Goal: Task Accomplishment & Management: Manage account settings

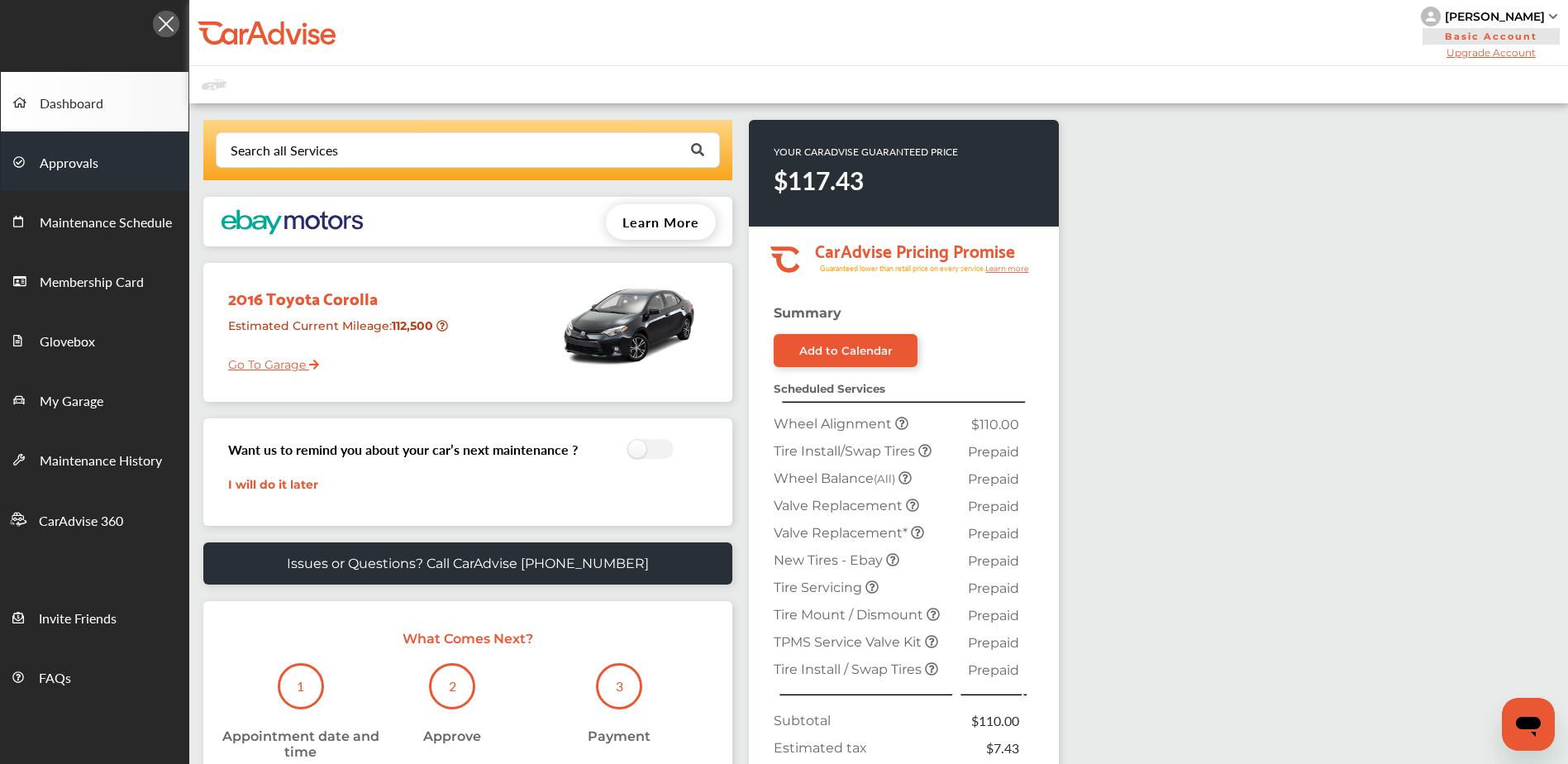
click at [99, 162] on link "Approvals" at bounding box center [95, 162] width 187 height 60
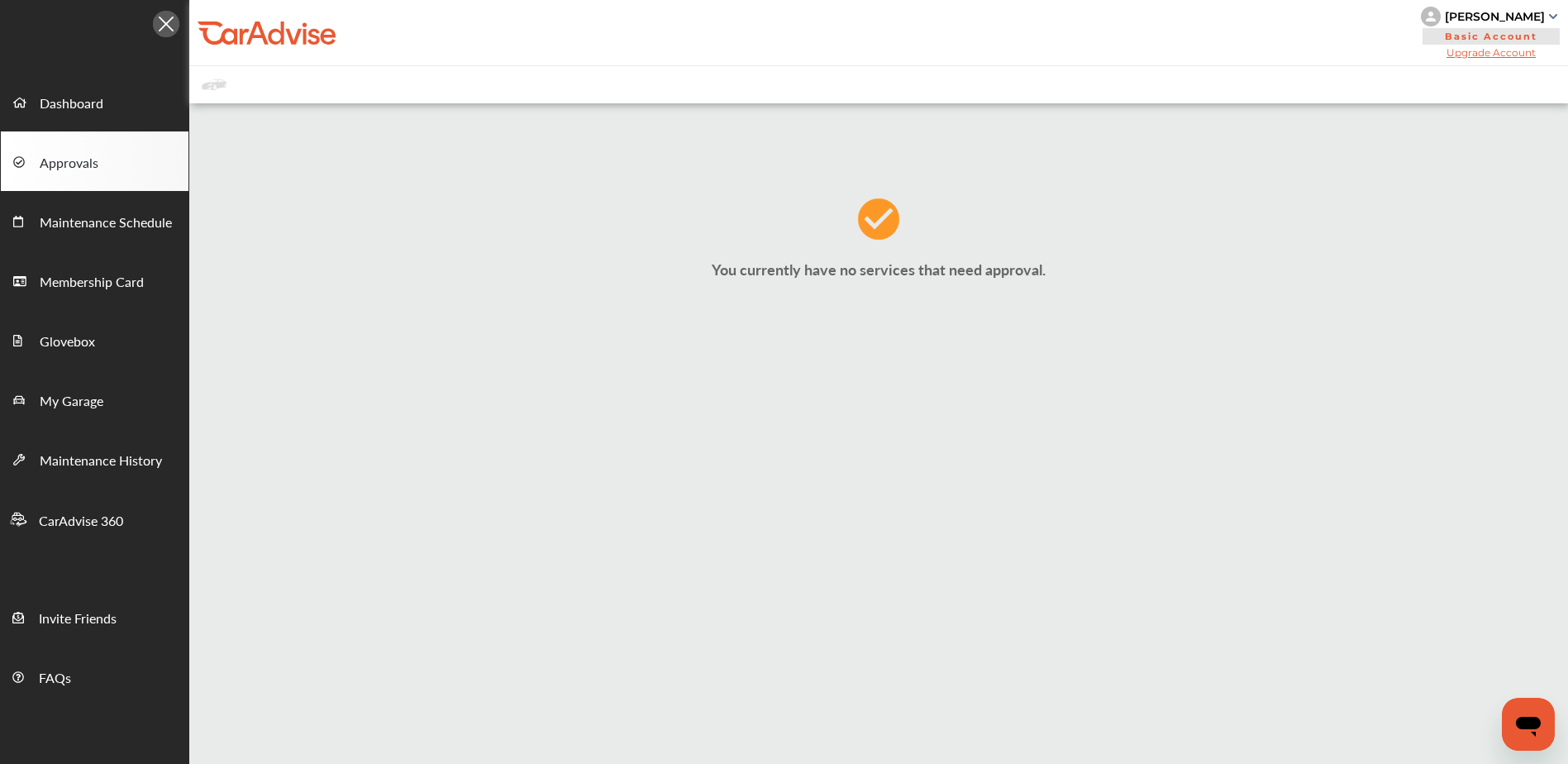
click at [267, 39] on div at bounding box center [266, 33] width 138 height 25
click at [73, 98] on span "Dashboard" at bounding box center [72, 105] width 64 height 22
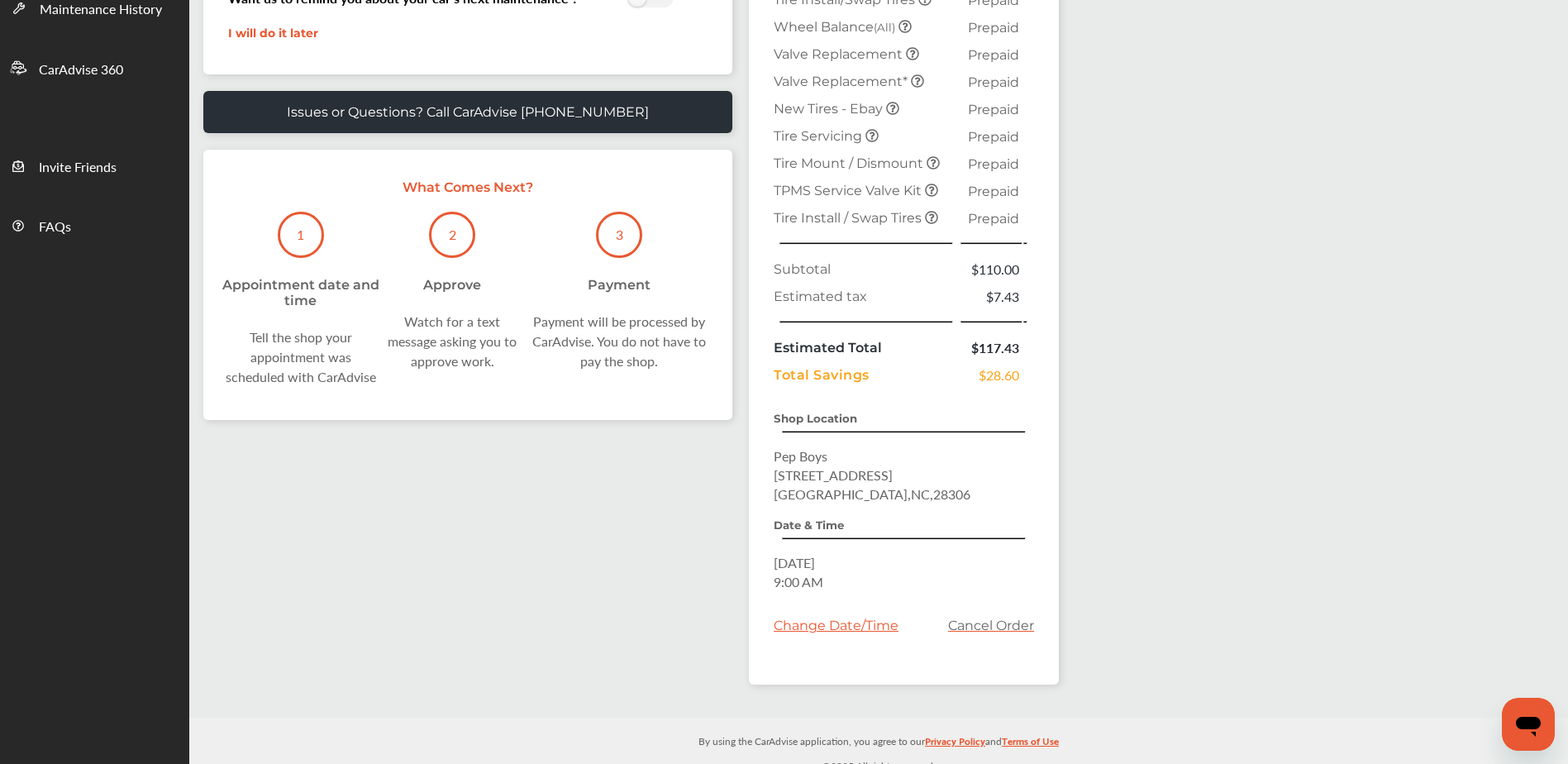
scroll to position [466, 0]
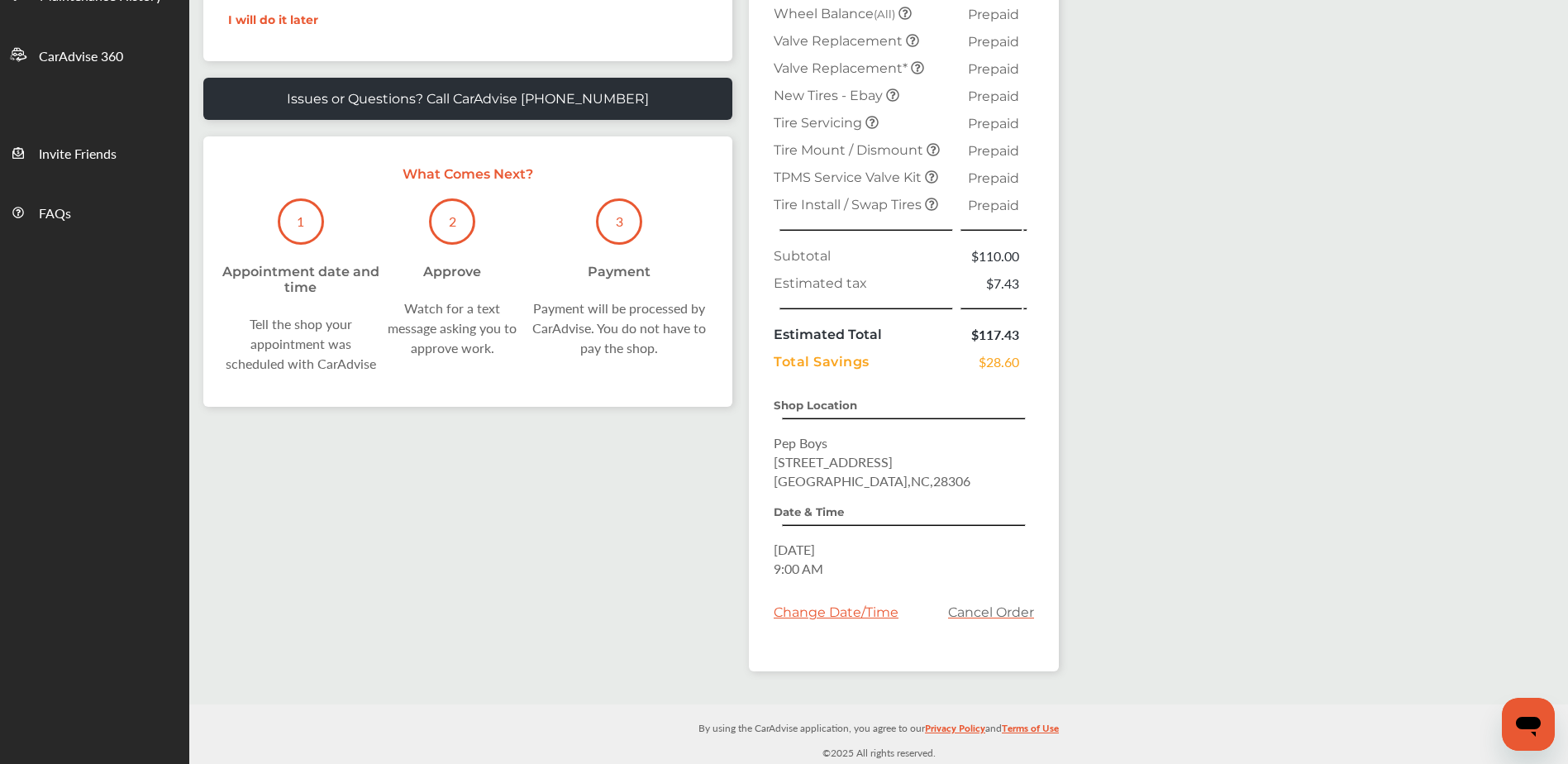
click at [1153, 358] on div "Search all Services Looking for something we don’t seem to have? Contact us. .s…" at bounding box center [878, 172] width 1379 height 1066
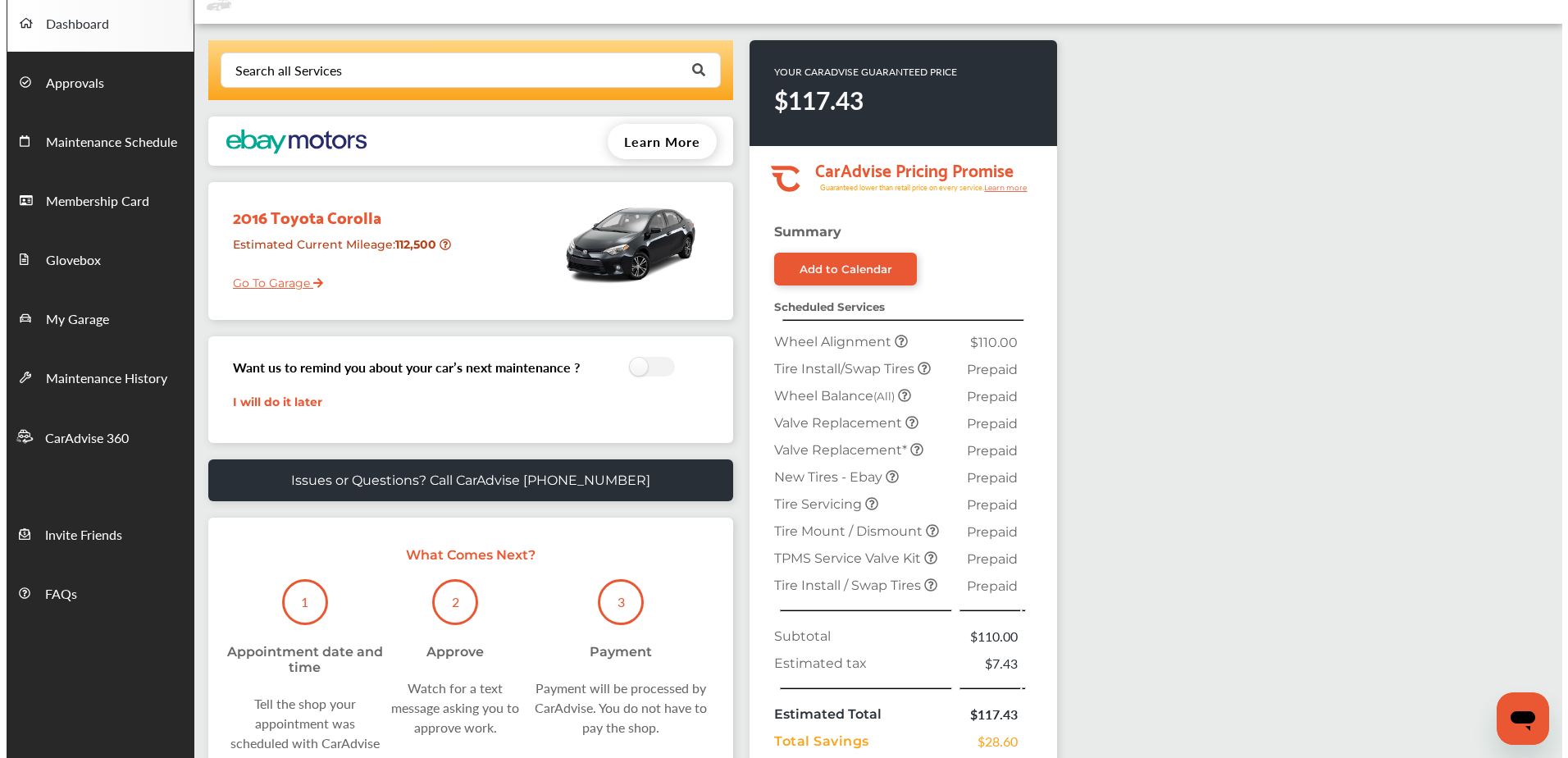
scroll to position [0, 0]
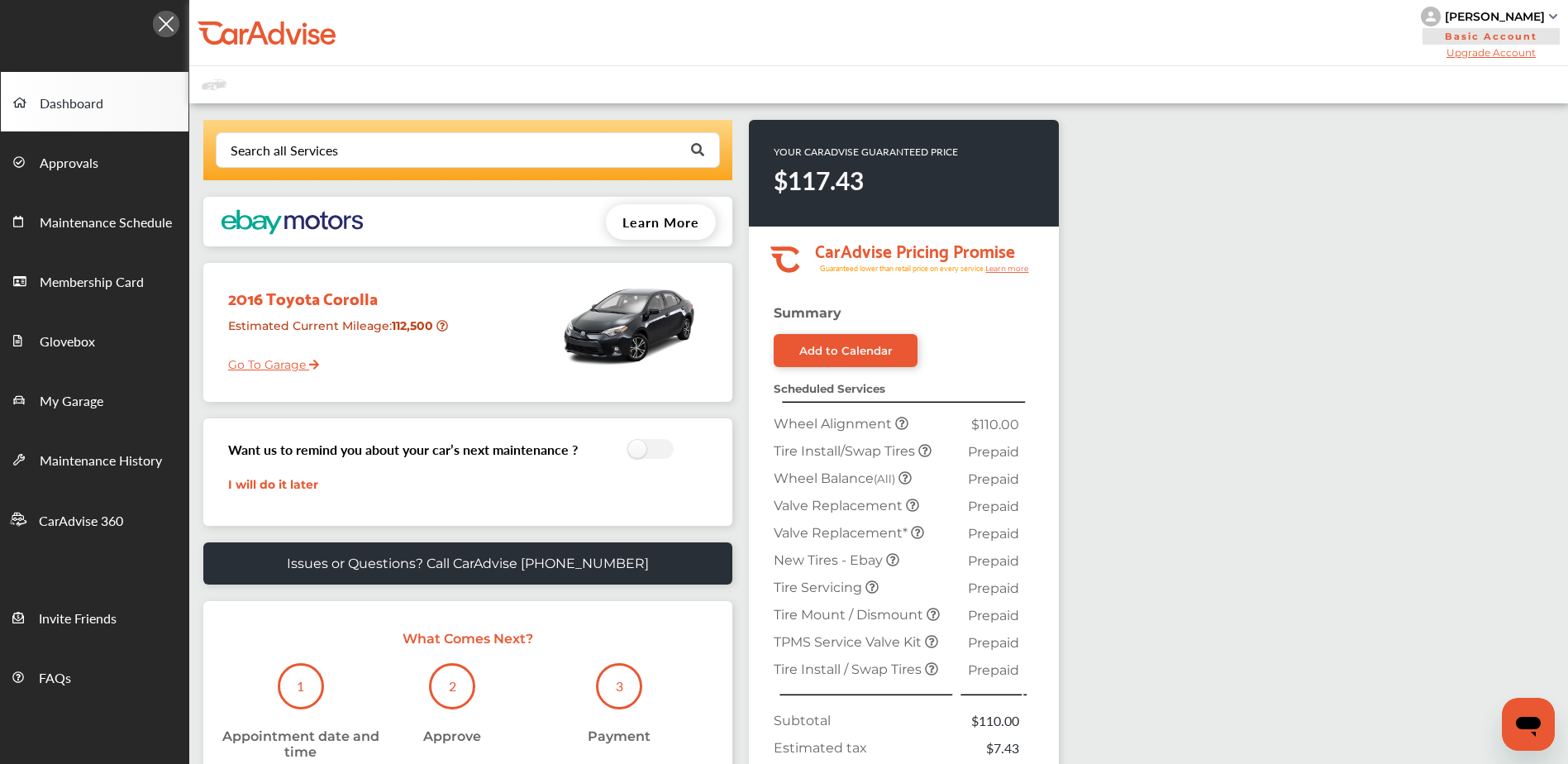
click at [1531, 14] on div "[PERSON_NAME]" at bounding box center [1494, 16] width 100 height 15
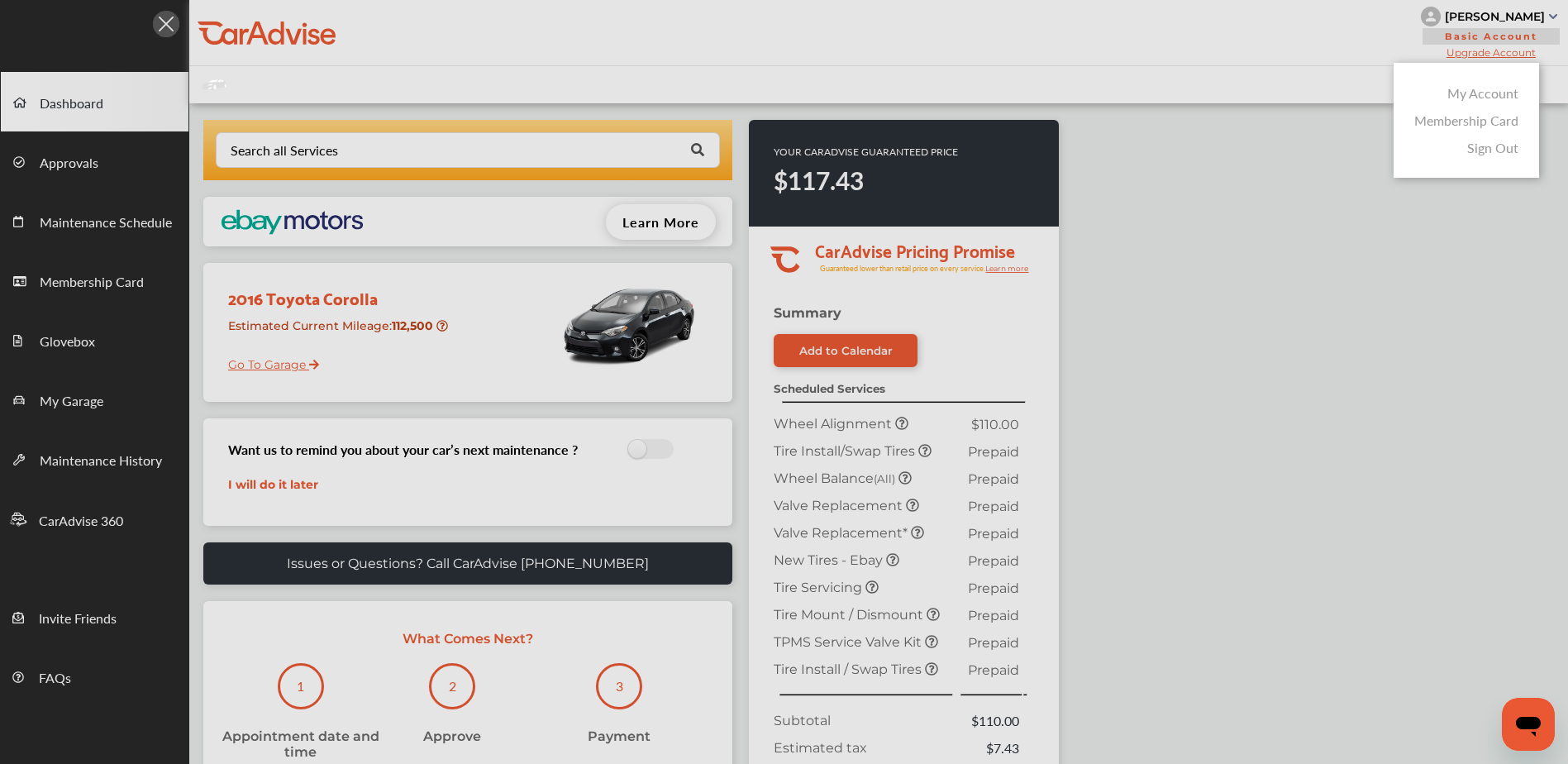
click at [1479, 96] on link "My Account" at bounding box center [1482, 93] width 71 height 19
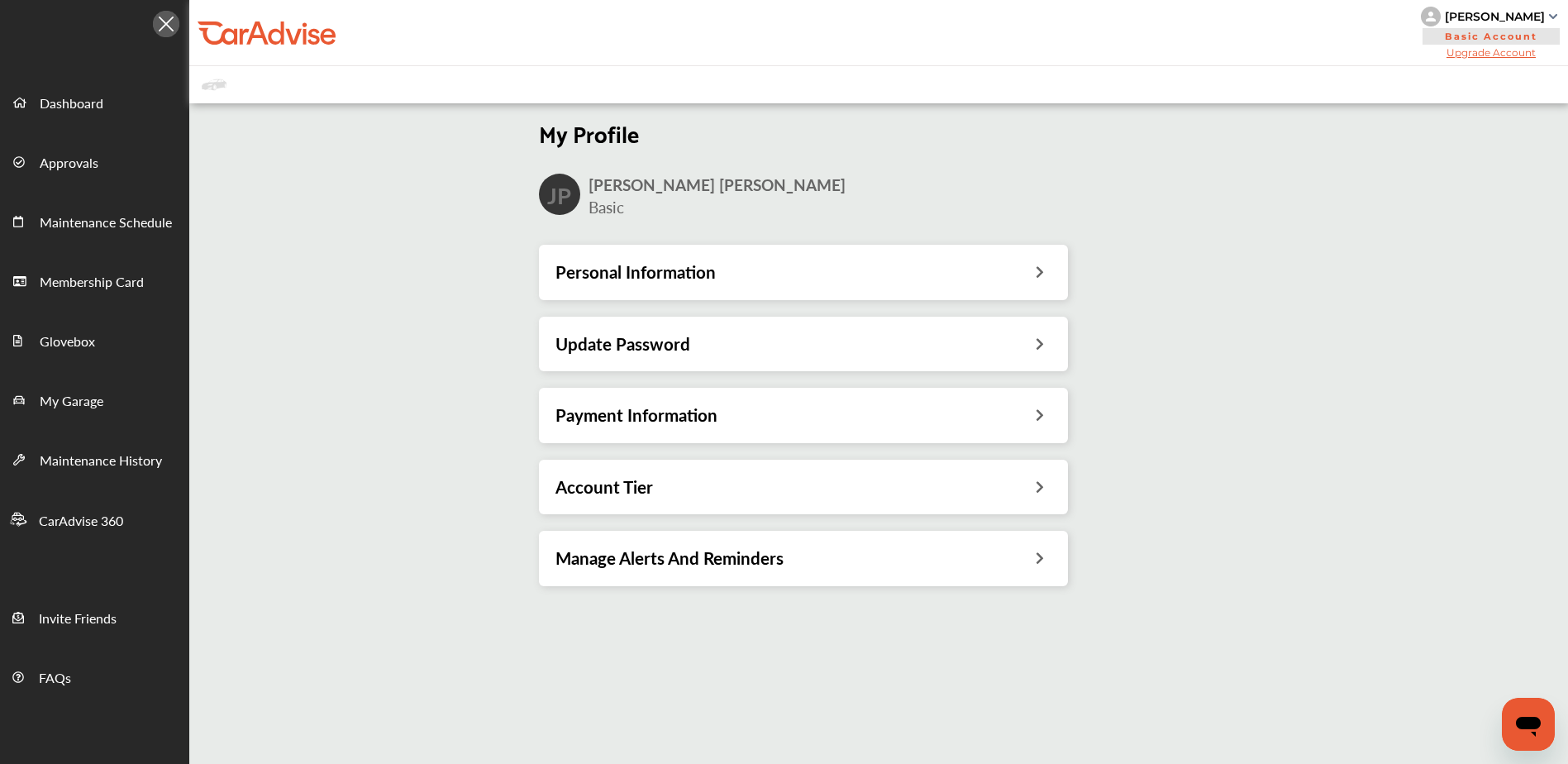
click at [757, 335] on div "Update Password" at bounding box center [802, 344] width 495 height 22
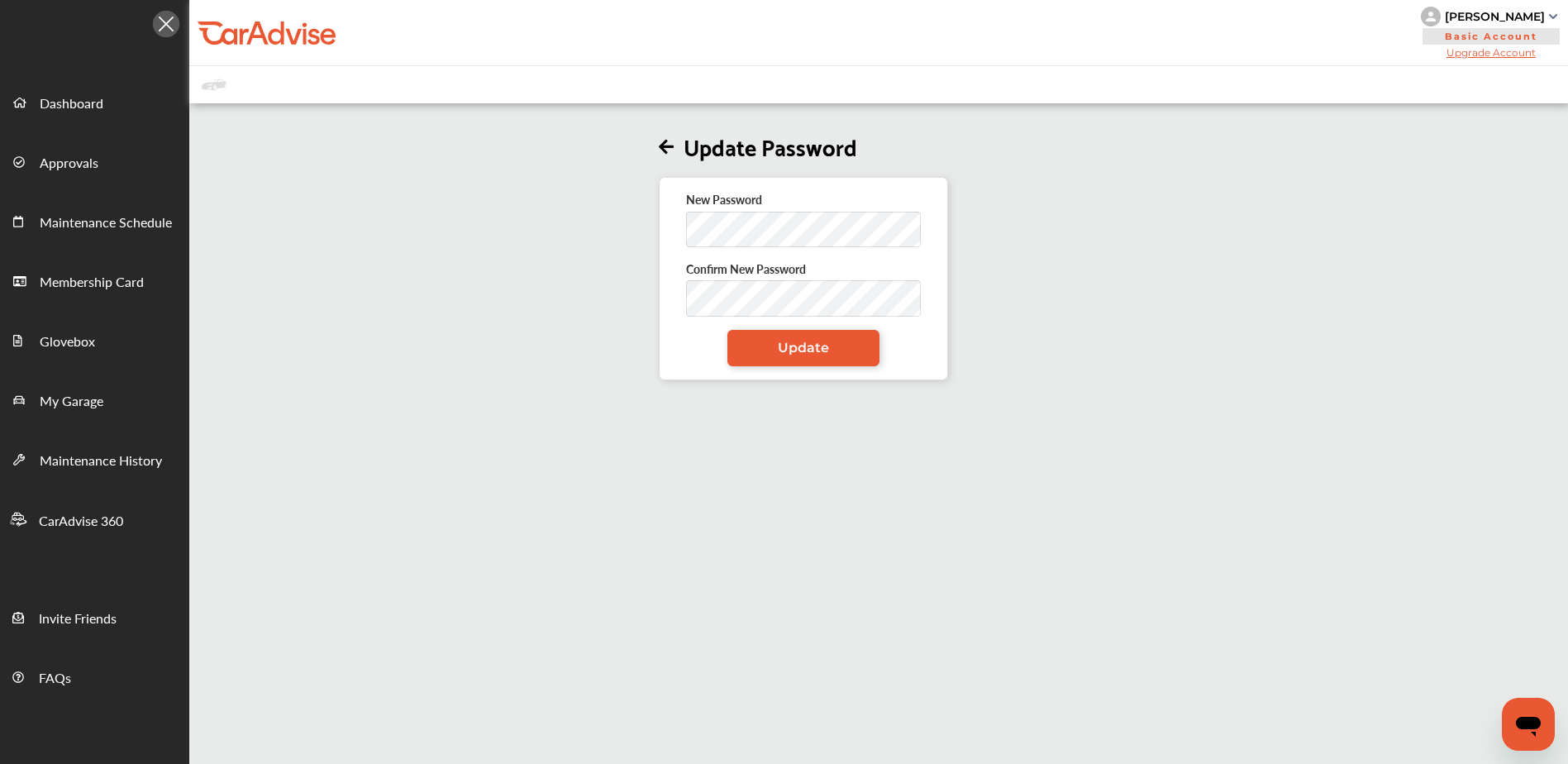
click at [663, 143] on icon at bounding box center [666, 147] width 15 height 17
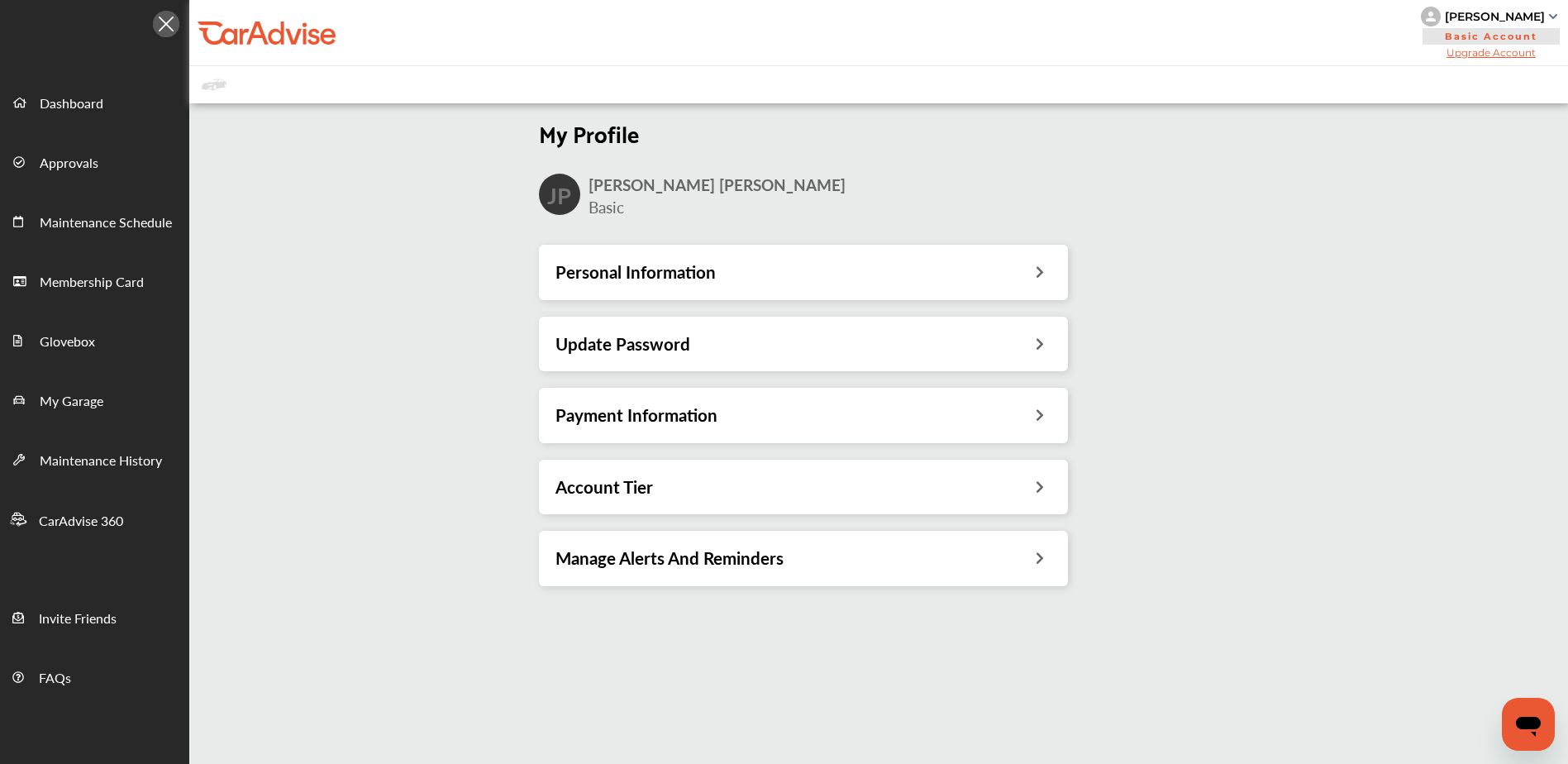
click at [708, 270] on h3 "Personal Information" at bounding box center [635, 272] width 160 height 22
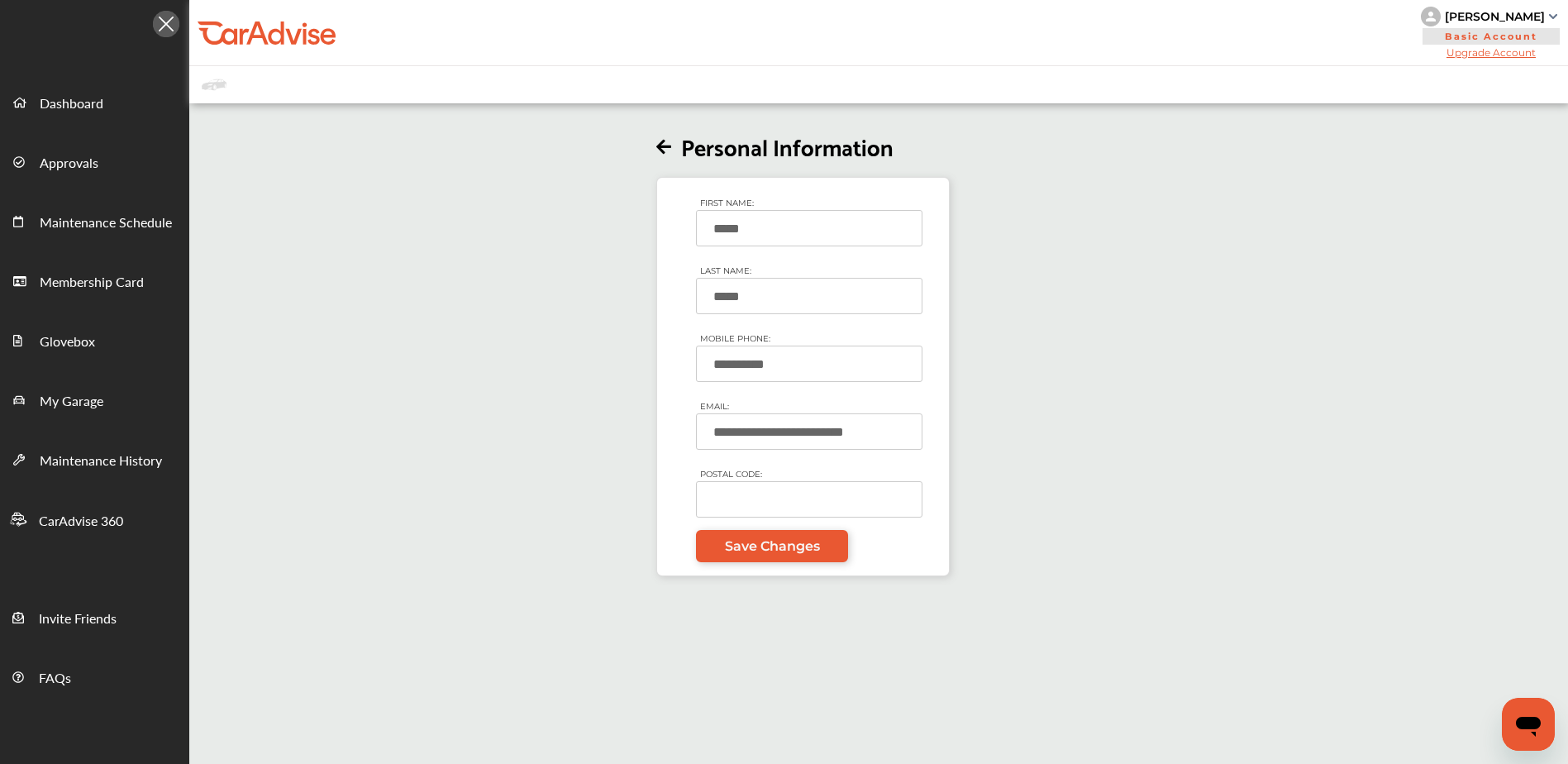
click at [803, 506] on input "POSTAL CODE:" at bounding box center [808, 499] width 226 height 36
type input "*****"
click at [779, 554] on span "Save Changes" at bounding box center [772, 547] width 95 height 16
click at [1552, 17] on img at bounding box center [1553, 16] width 8 height 5
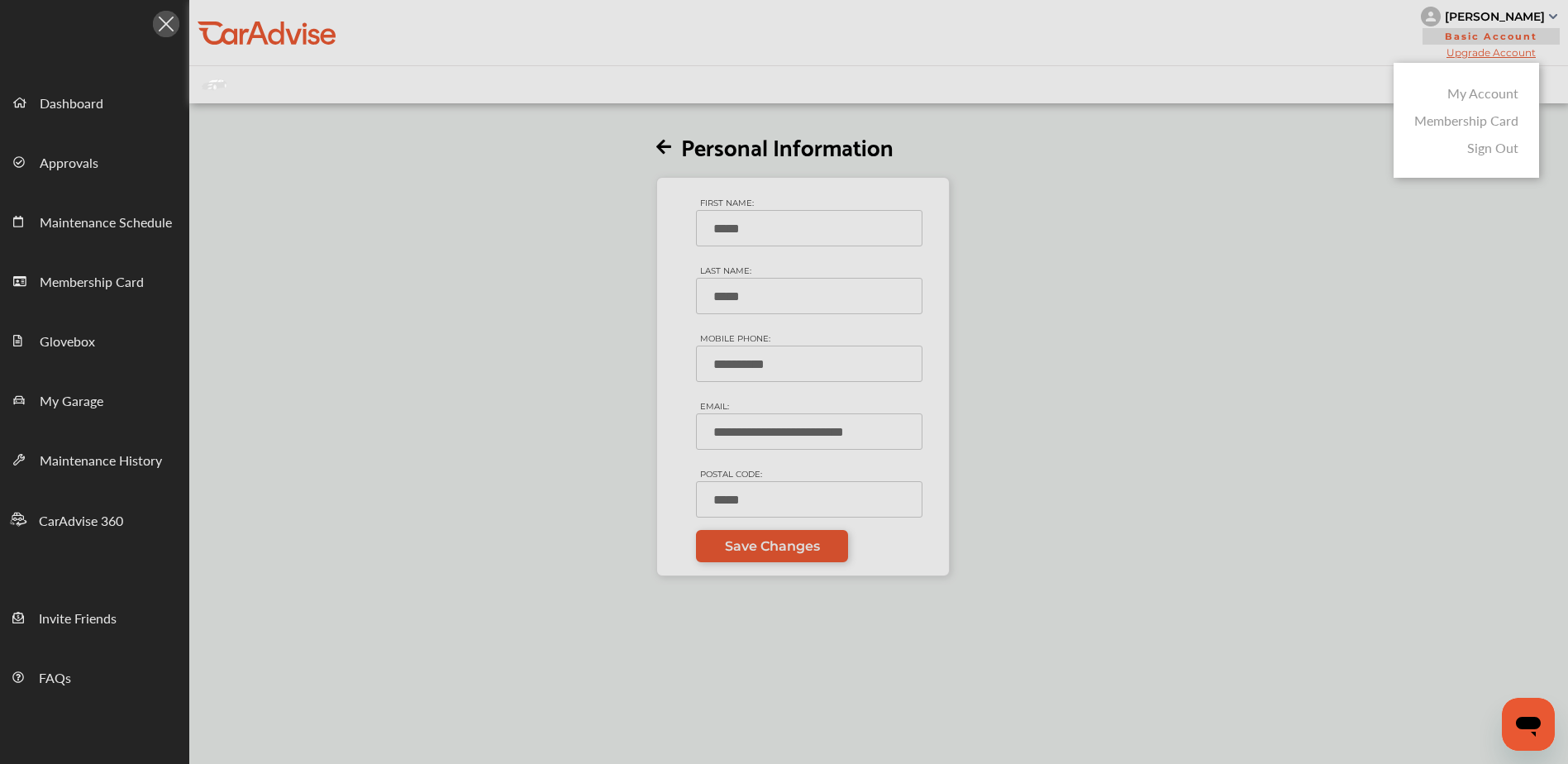
click at [1507, 157] on div "Sign Out" at bounding box center [1465, 147] width 113 height 27
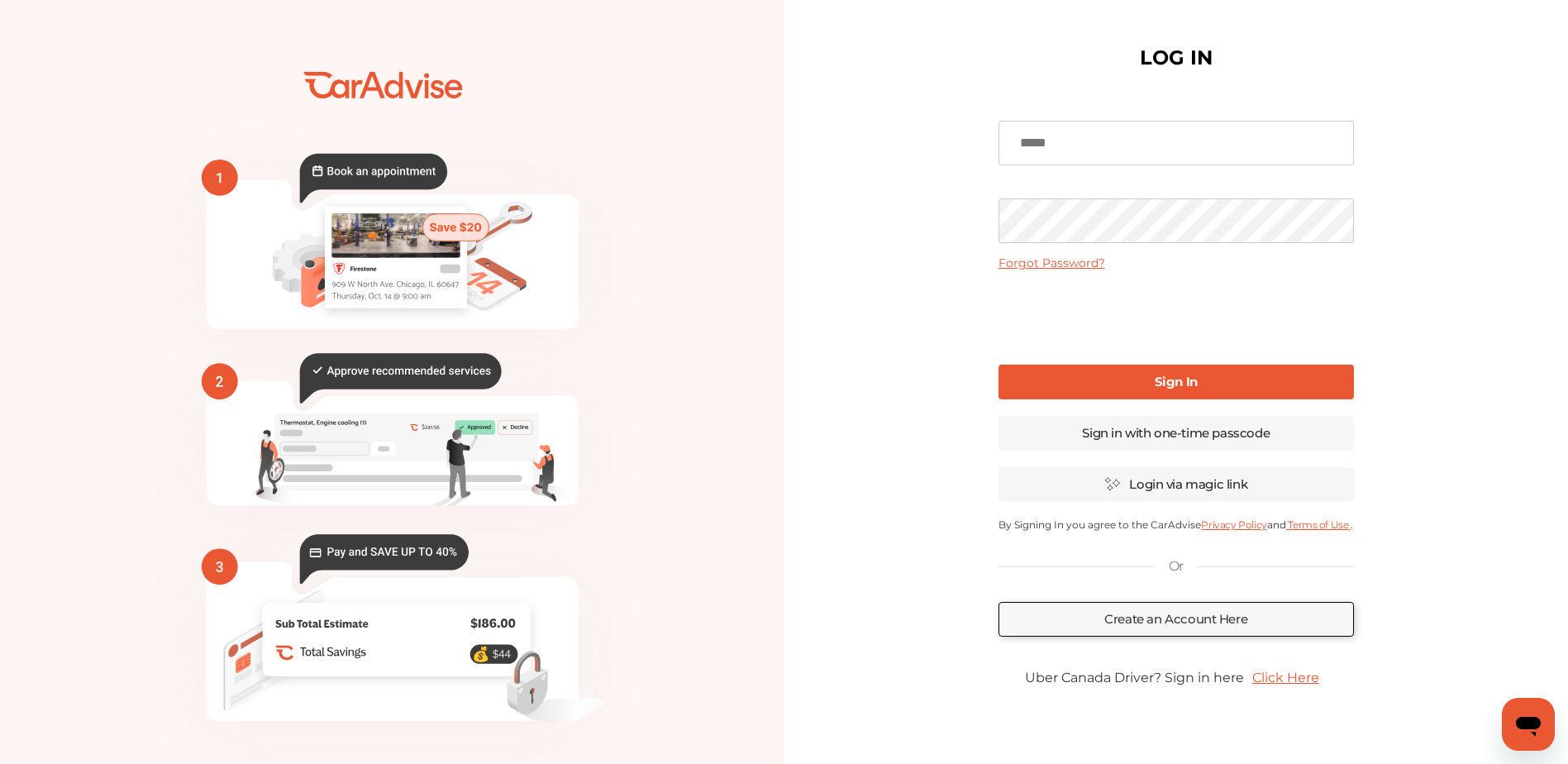
click at [1121, 151] on input at bounding box center [1175, 143] width 355 height 45
type input "**********"
click at [1025, 263] on link "Forgot Password?" at bounding box center [1051, 262] width 107 height 15
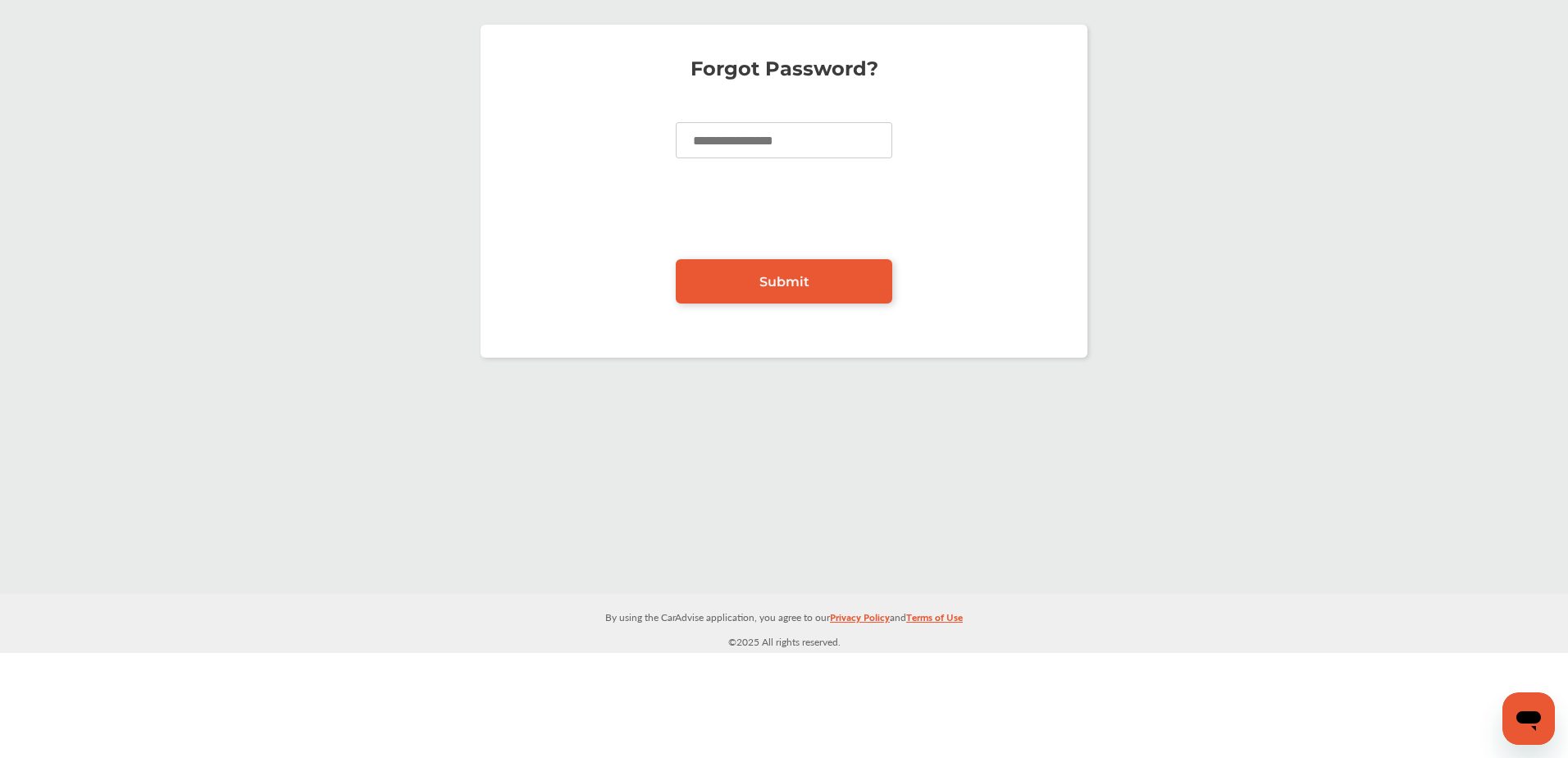
click at [784, 140] on input at bounding box center [784, 141] width 217 height 36
type input "**********"
click at [806, 283] on span "Submit" at bounding box center [784, 282] width 50 height 16
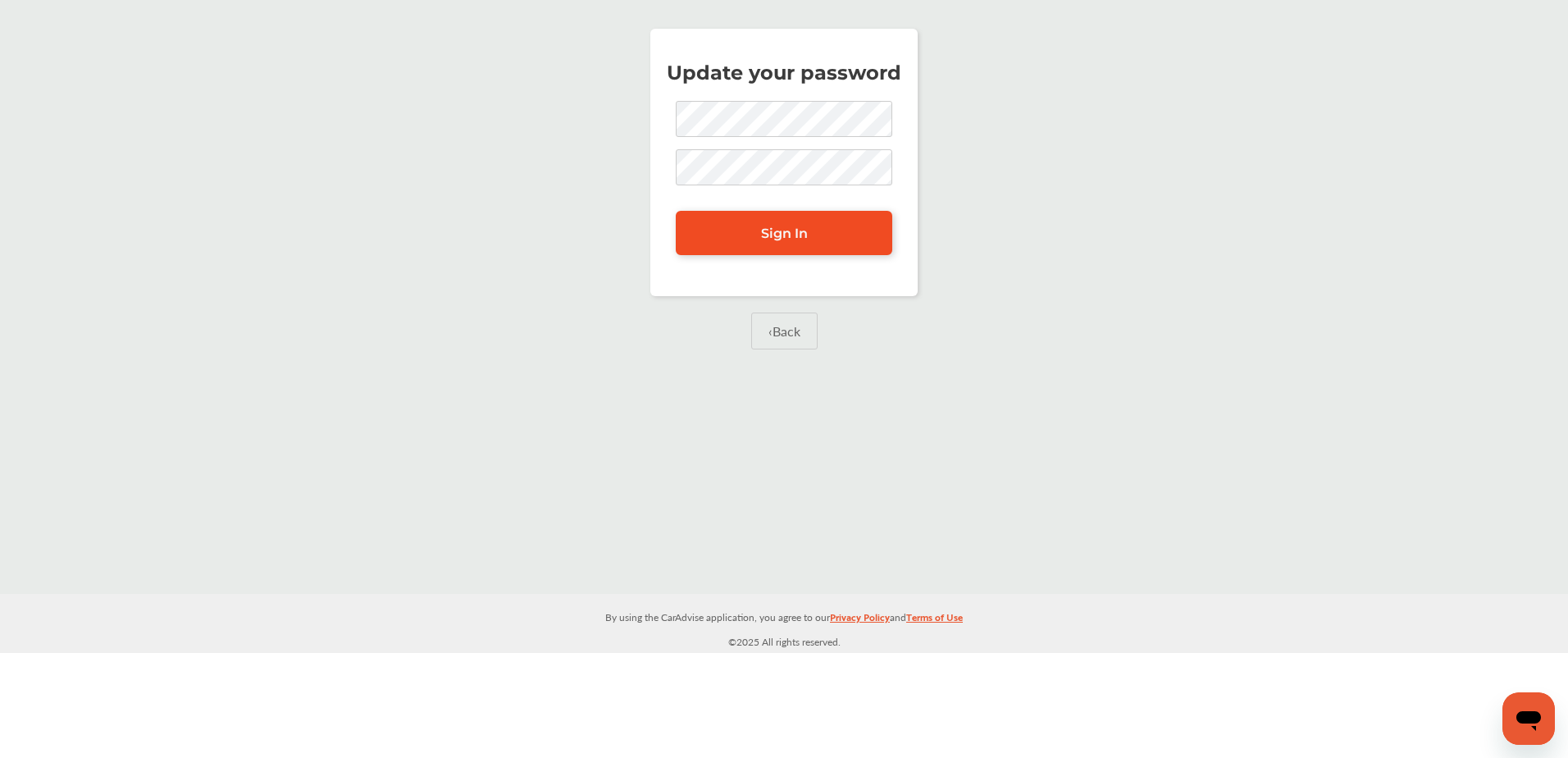
click at [768, 237] on span "Sign In" at bounding box center [784, 234] width 46 height 16
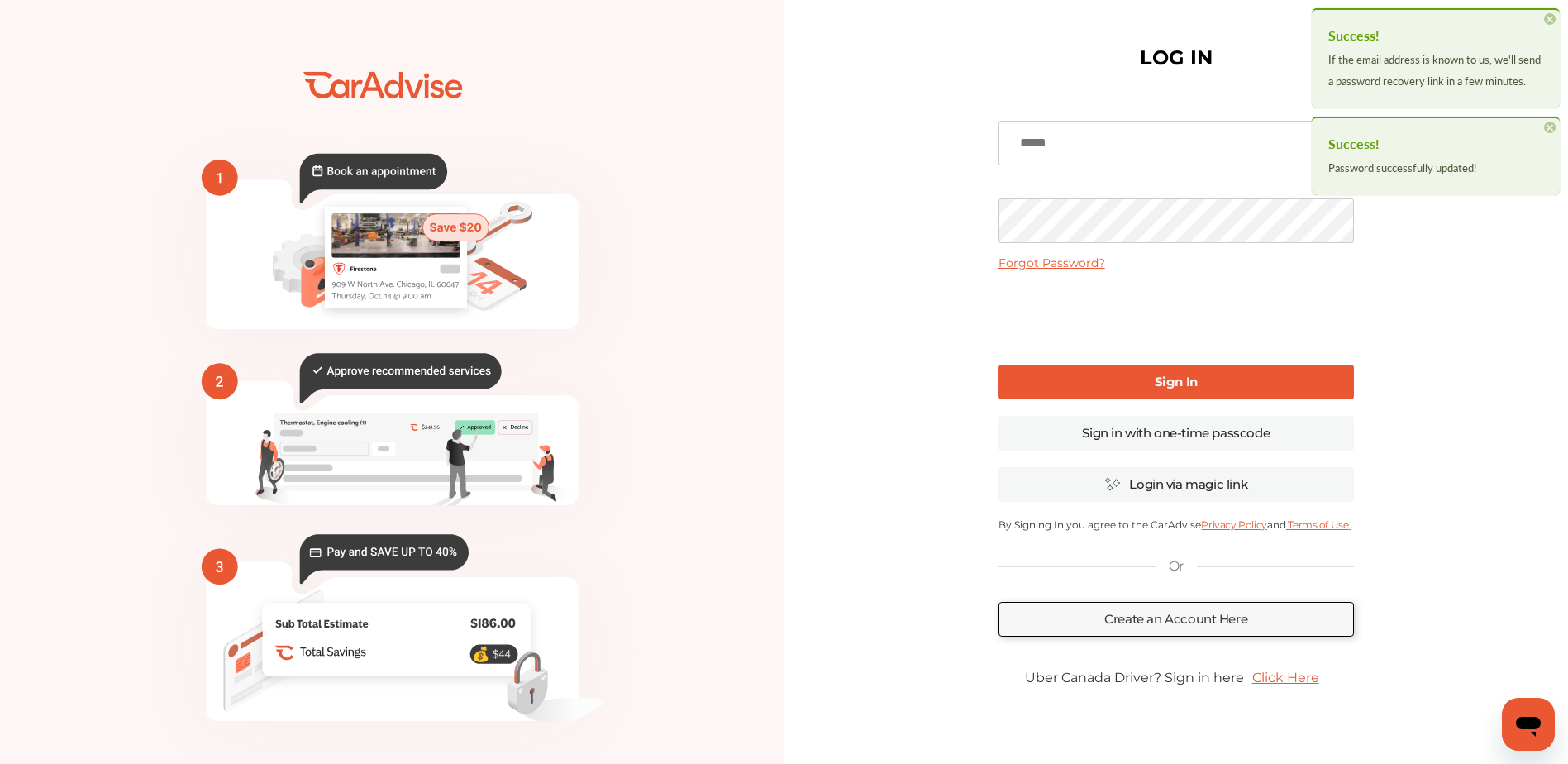
click at [1043, 148] on input at bounding box center [1175, 143] width 355 height 45
type input "**********"
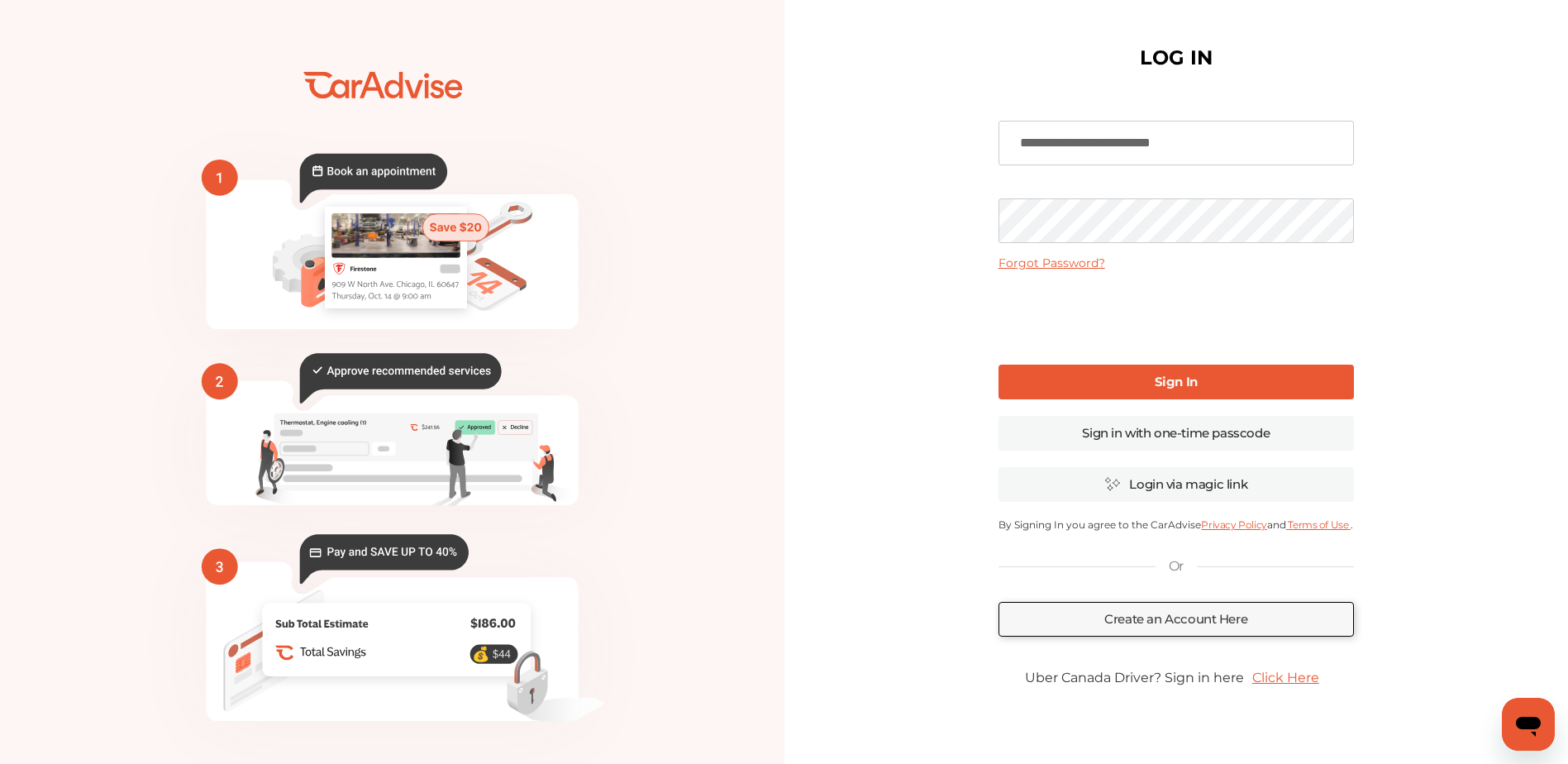
click at [1077, 374] on link "Sign In" at bounding box center [1175, 382] width 355 height 35
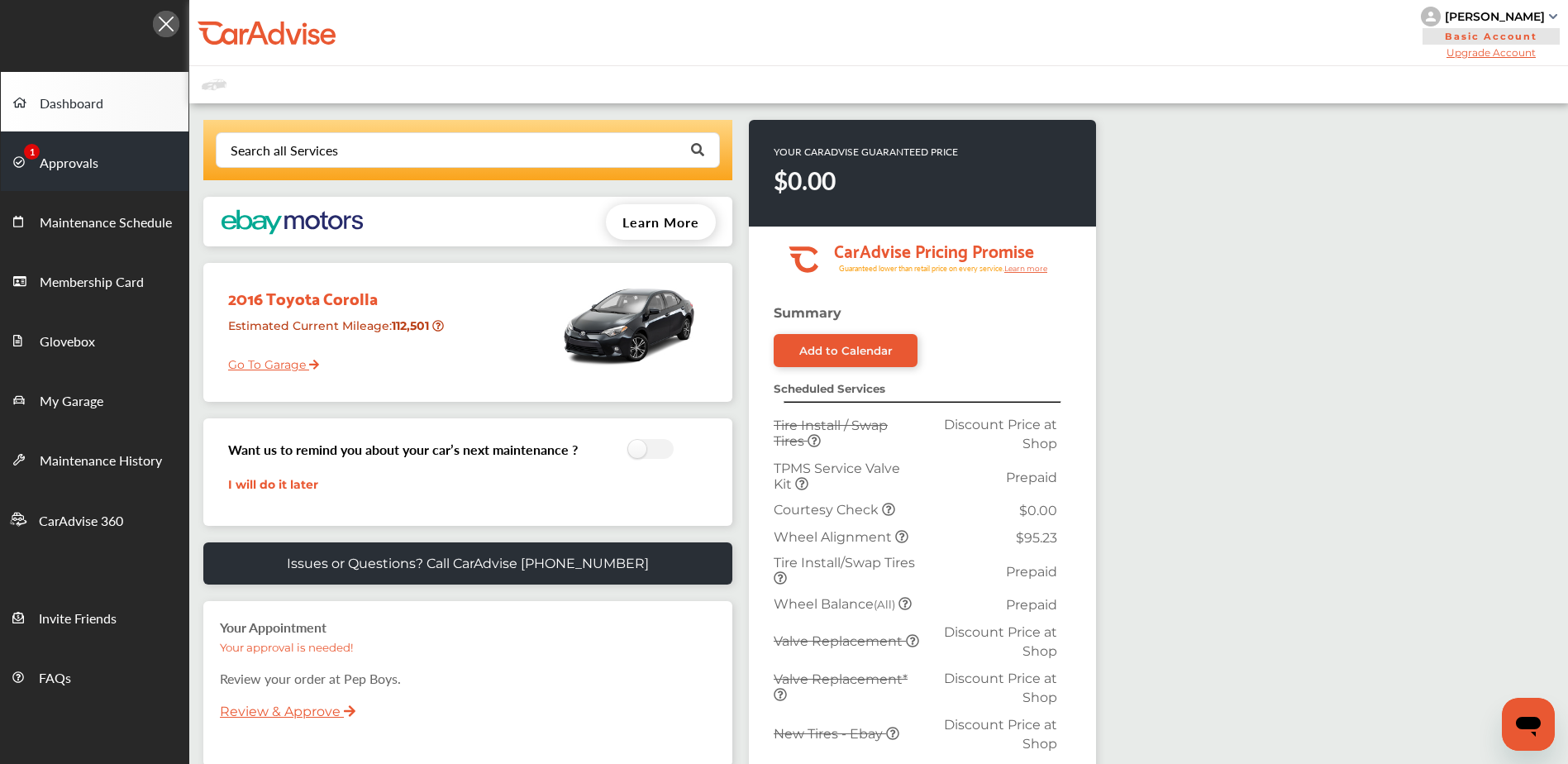
click at [78, 158] on span "Approvals" at bounding box center [69, 164] width 59 height 22
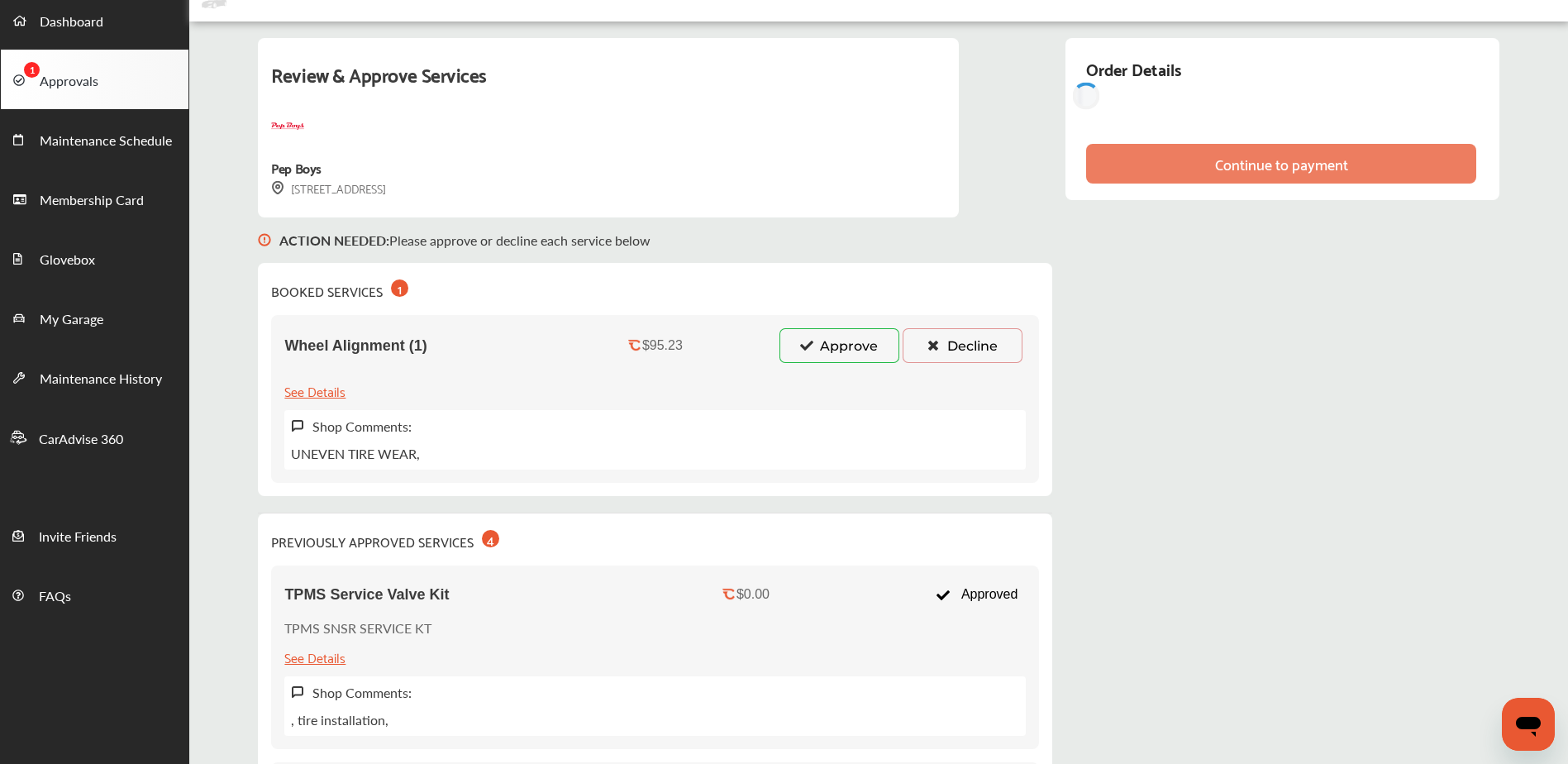
scroll to position [83, 0]
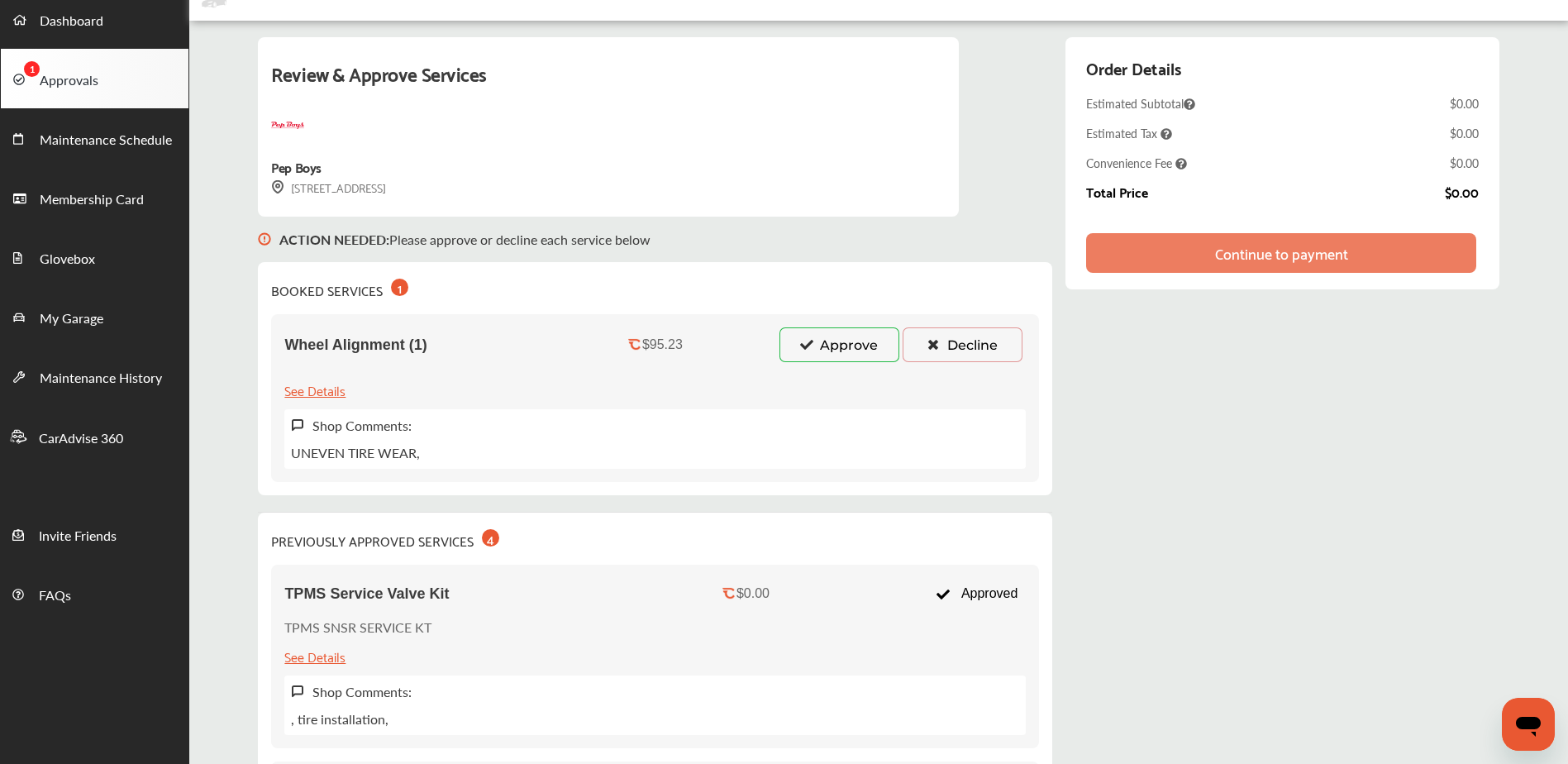
click at [803, 347] on button "Approve" at bounding box center [839, 344] width 120 height 35
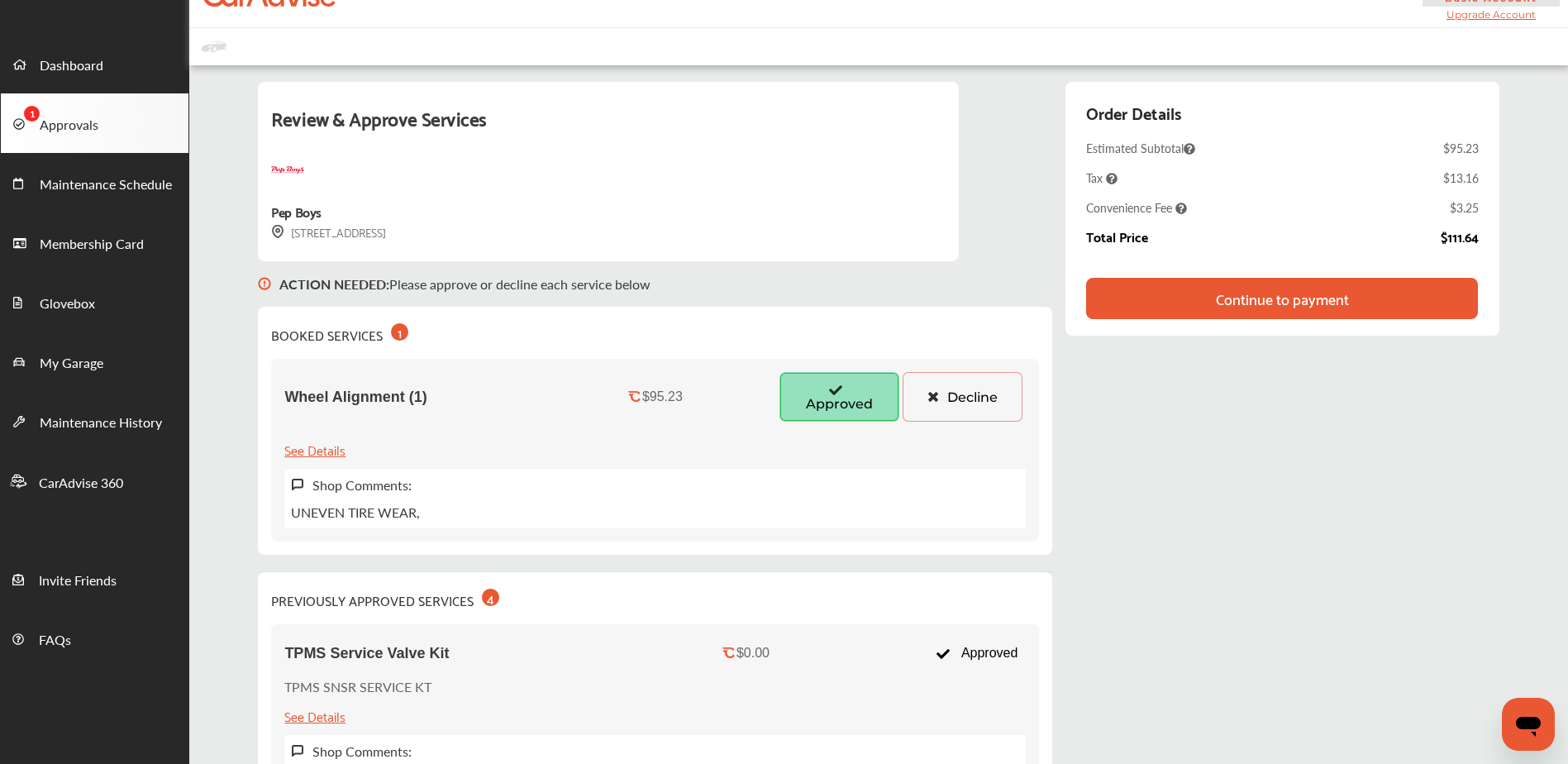
scroll to position [16, 0]
